Goal: Task Accomplishment & Management: Manage account settings

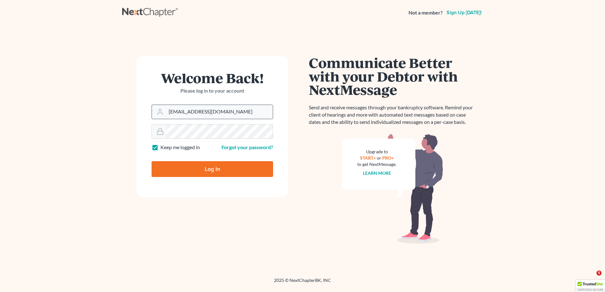
drag, startPoint x: 214, startPoint y: 112, endPoint x: 185, endPoint y: 116, distance: 30.1
click at [214, 112] on input "kcase@wellerlegalgroup.com" at bounding box center [219, 112] width 107 height 14
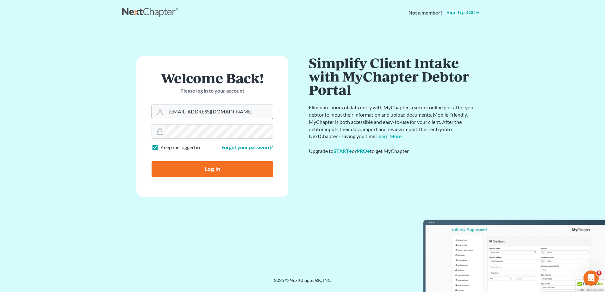
drag, startPoint x: 181, startPoint y: 115, endPoint x: 185, endPoint y: 115, distance: 4.4
click at [134, 122] on div "Welcome Back! Please log in to your account Email Address kcase@wellerlegalgrou…" at bounding box center [212, 151] width 180 height 191
type input "lcueva@wellerlegalgroup.com"
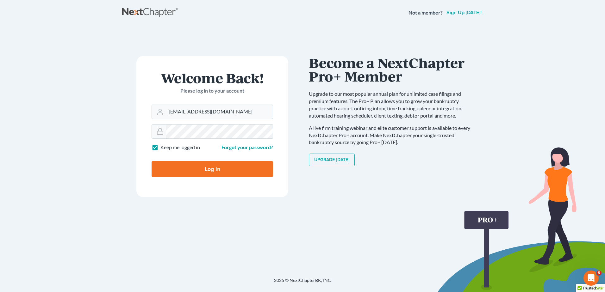
click at [152, 161] on input "Log In" at bounding box center [213, 169] width 122 height 16
type input "Thinking..."
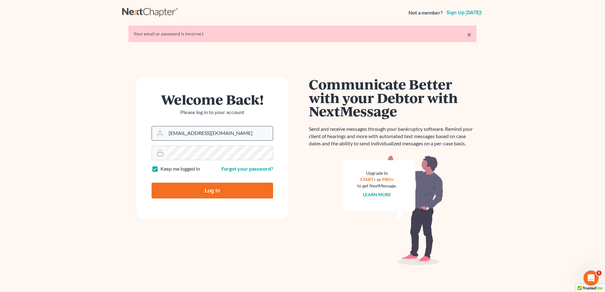
click at [216, 135] on input "kcase@wellerlegalgroup.com" at bounding box center [219, 134] width 107 height 14
click at [215, 135] on input "kcase@wellerlegalgroup.com" at bounding box center [219, 134] width 107 height 14
click at [211, 137] on input "[EMAIL_ADDRESS][DOMAIN_NAME]" at bounding box center [219, 134] width 107 height 14
click at [211, 135] on input "[EMAIL_ADDRESS][DOMAIN_NAME]" at bounding box center [219, 134] width 107 height 14
click at [210, 133] on input "[EMAIL_ADDRESS][DOMAIN_NAME]" at bounding box center [219, 134] width 107 height 14
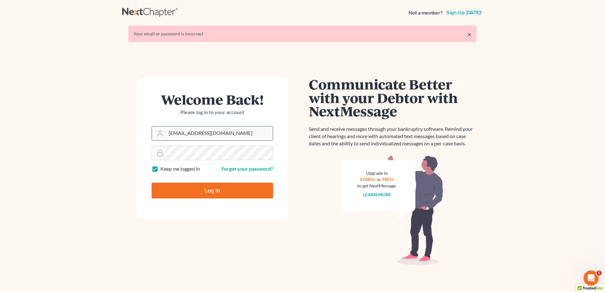
click at [210, 133] on input "[EMAIL_ADDRESS][DOMAIN_NAME]" at bounding box center [219, 134] width 107 height 14
click at [210, 133] on input "kcase@wellerlegalgroup.com" at bounding box center [219, 134] width 107 height 14
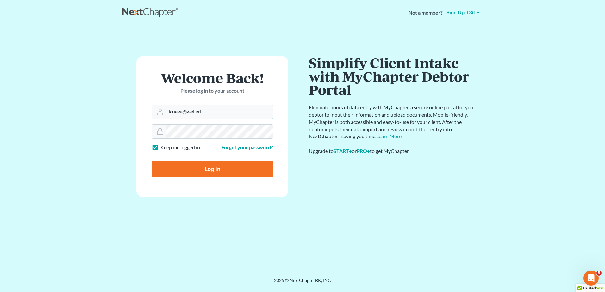
type input "lcueva@wellerlegalgroup.com"
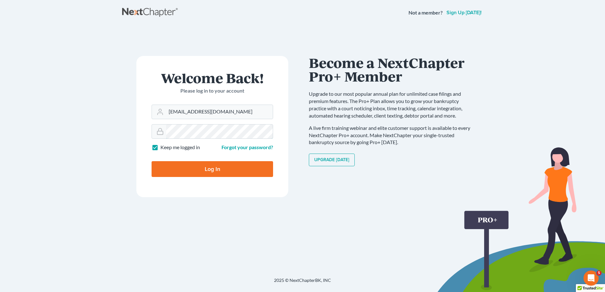
click at [152, 161] on input "Log In" at bounding box center [213, 169] width 122 height 16
type input "Thinking..."
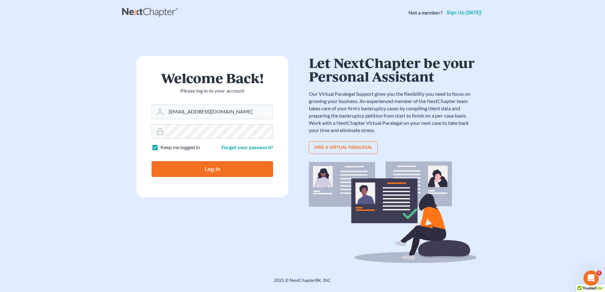
drag, startPoint x: 180, startPoint y: 111, endPoint x: 176, endPoint y: 97, distance: 14.5
click at [135, 115] on div "Welcome Back! Please log in to your account Email Address kcase@wellerlegalgrou…" at bounding box center [212, 151] width 180 height 191
type input "lcueva@wellerlegalgroup.com"
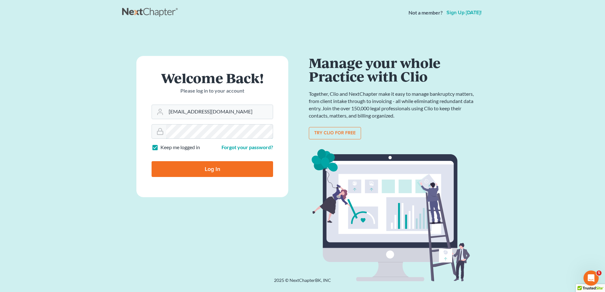
click at [152, 161] on input "Log In" at bounding box center [213, 169] width 122 height 16
type input "Thinking..."
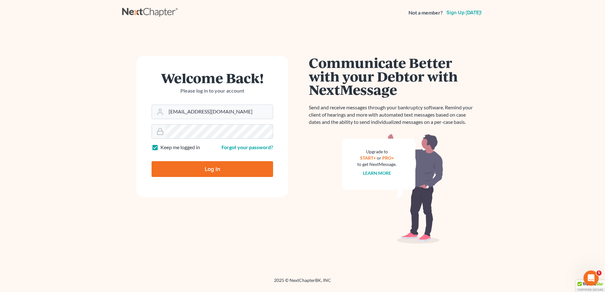
drag, startPoint x: 179, startPoint y: 111, endPoint x: 148, endPoint y: 121, distance: 32.4
click at [147, 123] on form "Welcome Back! Please log in to your account Email Address [EMAIL_ADDRESS][DOMAI…" at bounding box center [212, 126] width 152 height 141
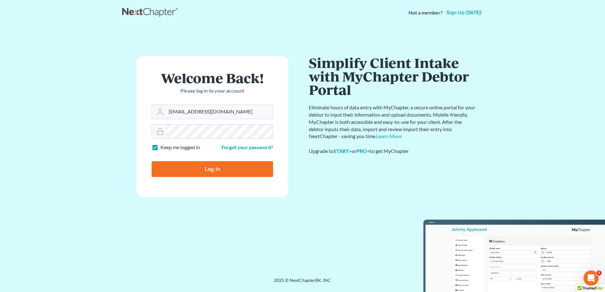
type input "lcueva@wellerlegalgroup.com"
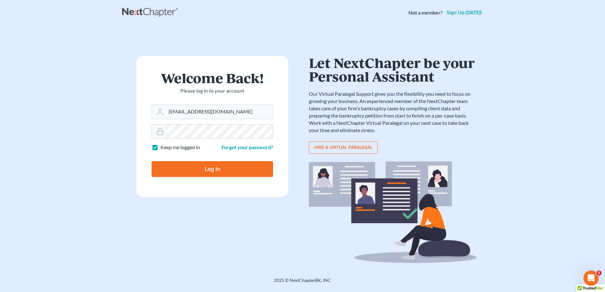
click at [152, 161] on input "Log In" at bounding box center [213, 169] width 122 height 16
type input "Thinking..."
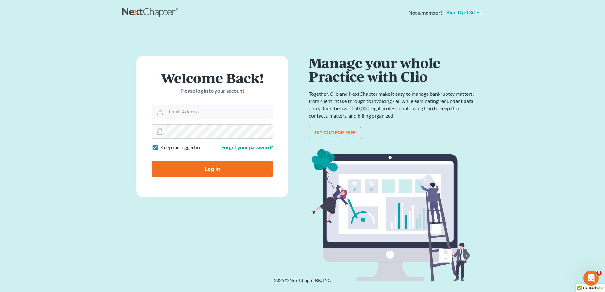
type input "[EMAIL_ADDRESS][DOMAIN_NAME]"
click at [219, 167] on input "Log In" at bounding box center [213, 169] width 122 height 16
type input "Thinking..."
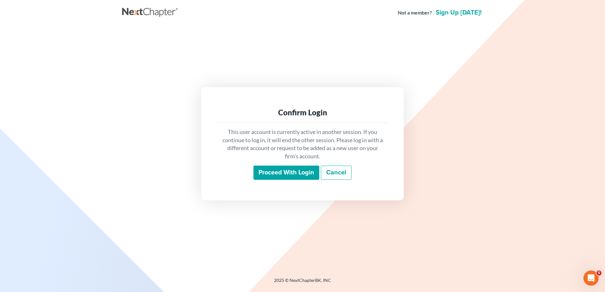
click at [340, 175] on link "Cancel" at bounding box center [336, 173] width 31 height 15
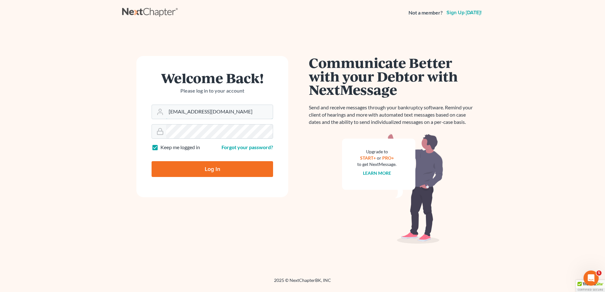
drag, startPoint x: 178, startPoint y: 112, endPoint x: 149, endPoint y: 116, distance: 29.1
click at [149, 116] on form "Welcome Back! Please log in to your account Email Address kcase@wellerlegalgrou…" at bounding box center [212, 126] width 152 height 141
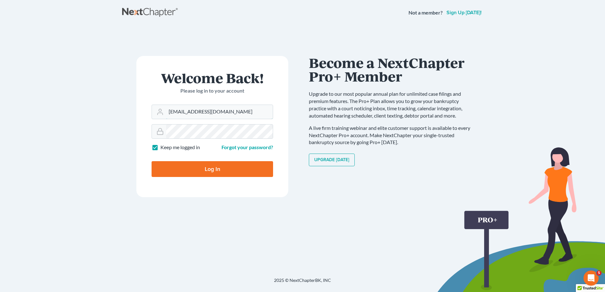
drag, startPoint x: 180, startPoint y: 110, endPoint x: 158, endPoint y: 121, distance: 24.2
click at [158, 121] on form "Welcome Back! Please log in to your account Email Address kcase@wellerlegalgrou…" at bounding box center [212, 126] width 152 height 141
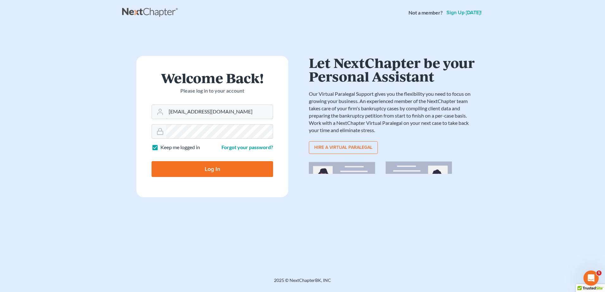
type input "lcuieva@wellerlegalgroup.com"
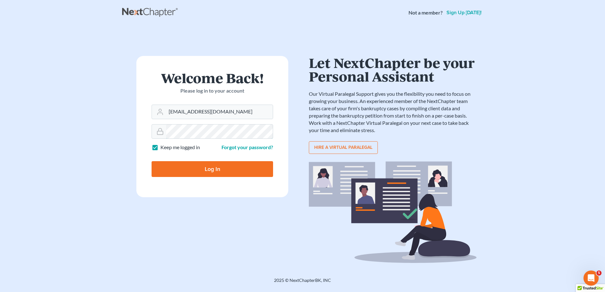
click at [128, 144] on div "Welcome Back! Please log in to your account Email Address lcuieva@wellerlegalgr…" at bounding box center [212, 151] width 180 height 191
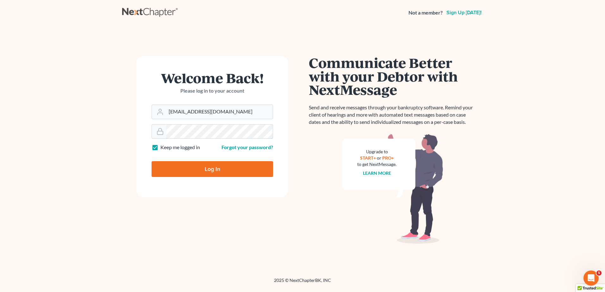
click at [152, 161] on input "Log In" at bounding box center [213, 169] width 122 height 16
type input "Thinking..."
